Goal: Register for event/course

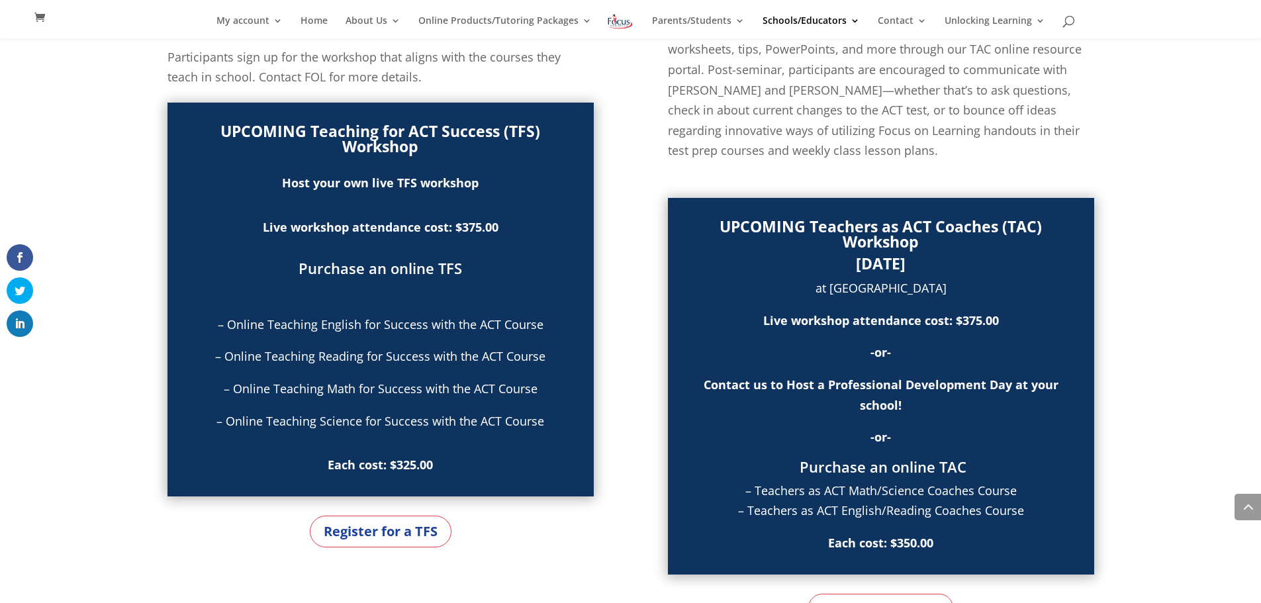
scroll to position [847, 0]
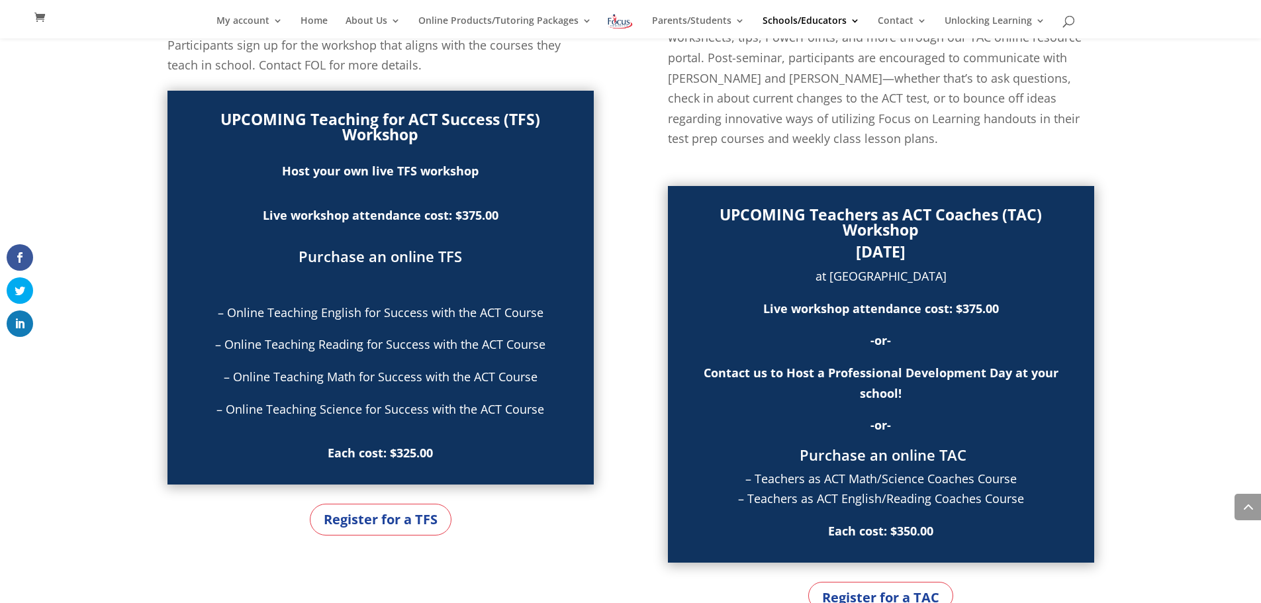
click at [408, 207] on strong "Live workshop attendance cost: $375.00" at bounding box center [381, 215] width 236 height 16
click at [448, 246] on link "Purchase an online TFS" at bounding box center [381, 256] width 164 height 20
click at [375, 506] on link "Register for a TFS" at bounding box center [381, 520] width 142 height 32
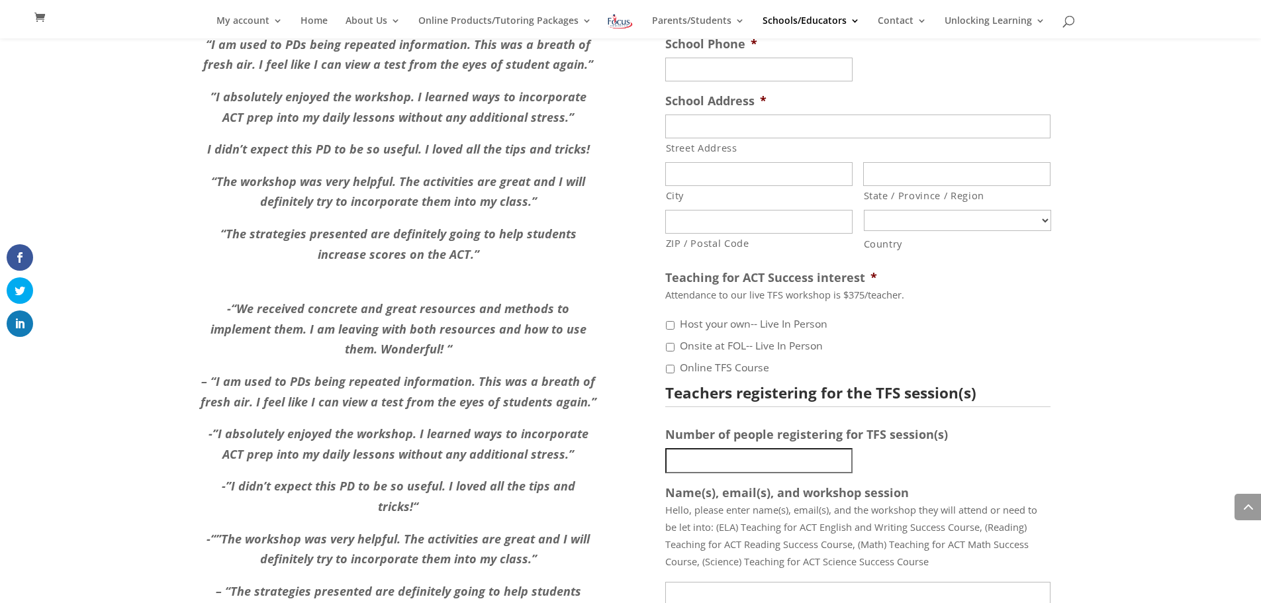
scroll to position [1499, 0]
click at [669, 365] on input "Online TFS Course" at bounding box center [670, 369] width 9 height 9
checkbox input "true"
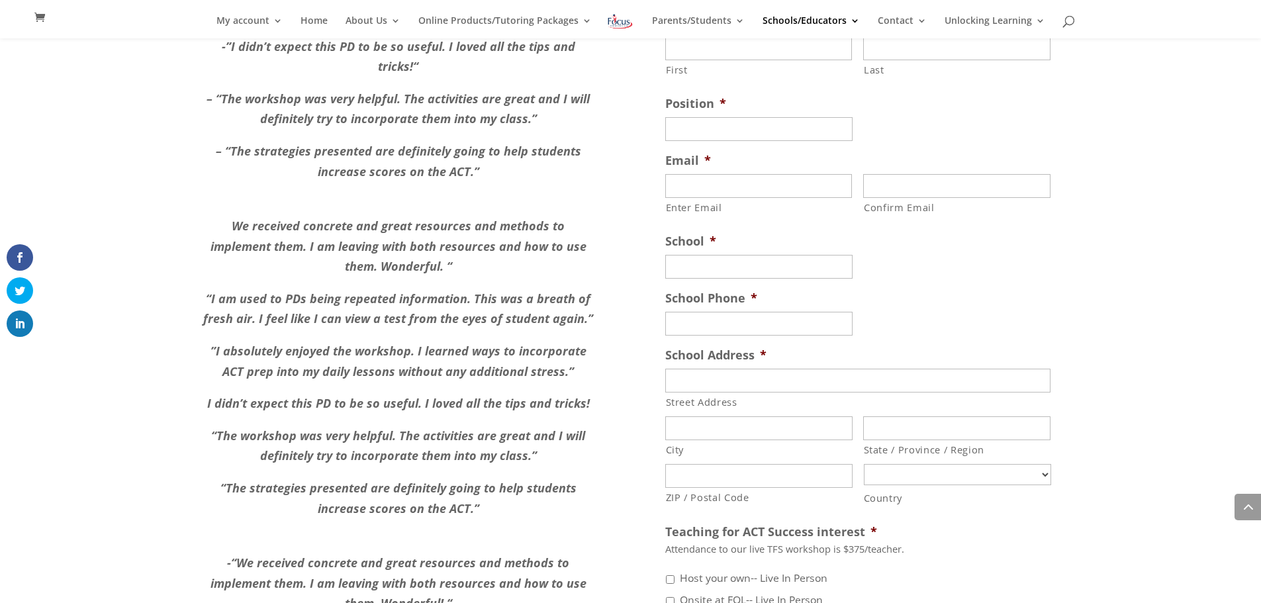
scroll to position [1235, 0]
